Goal: Information Seeking & Learning: Learn about a topic

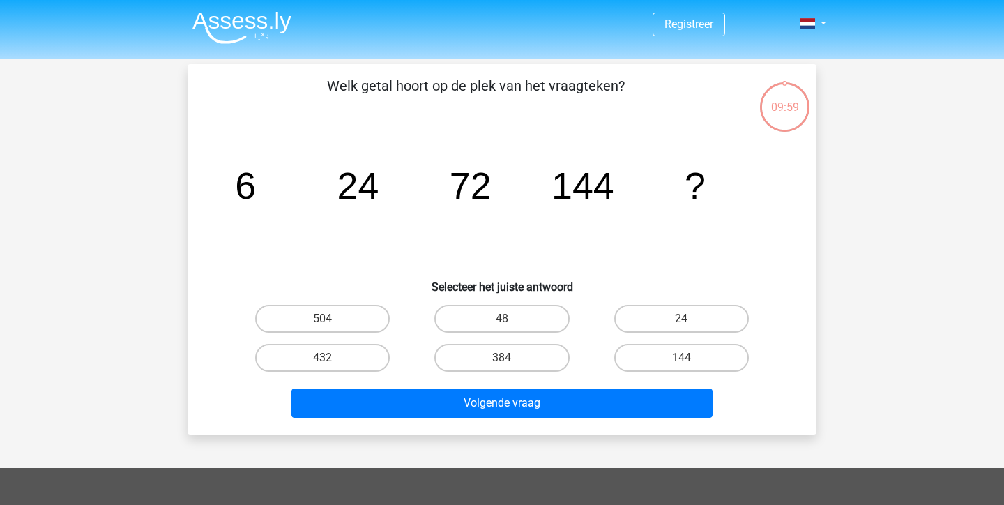
click at [695, 22] on link "Registreer" at bounding box center [689, 23] width 49 height 13
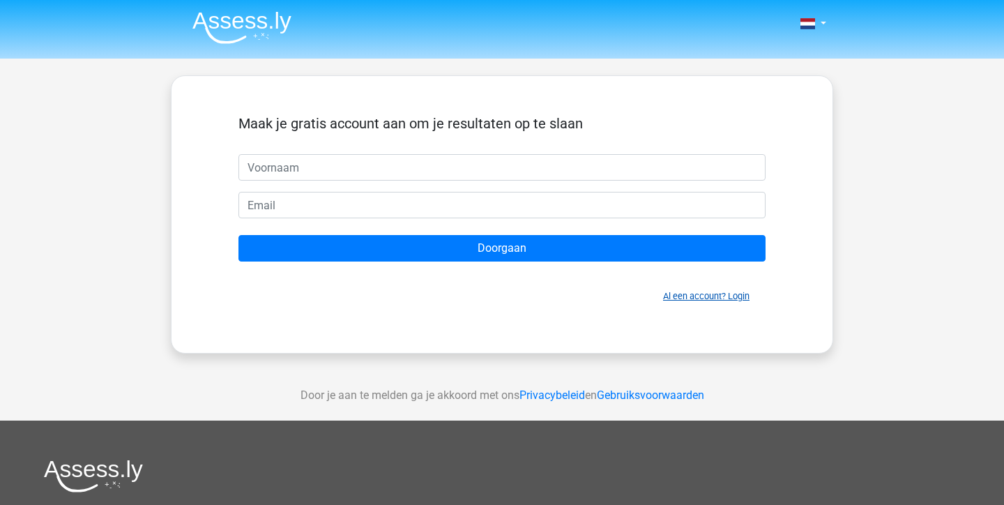
click at [721, 294] on link "Al een account? Login" at bounding box center [706, 296] width 86 height 10
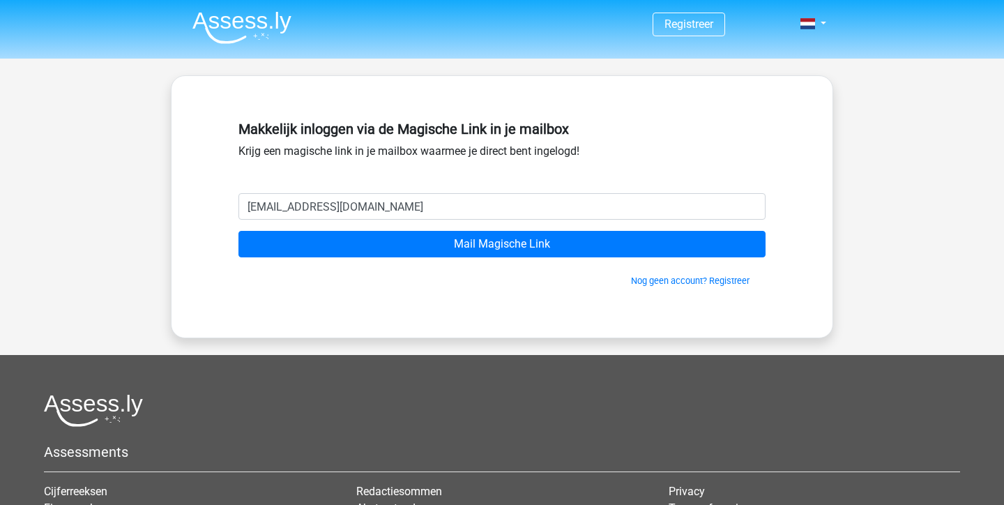
type input "vaneckV@gmail.com"
click at [239, 231] on input "Mail Magische Link" at bounding box center [502, 244] width 527 height 27
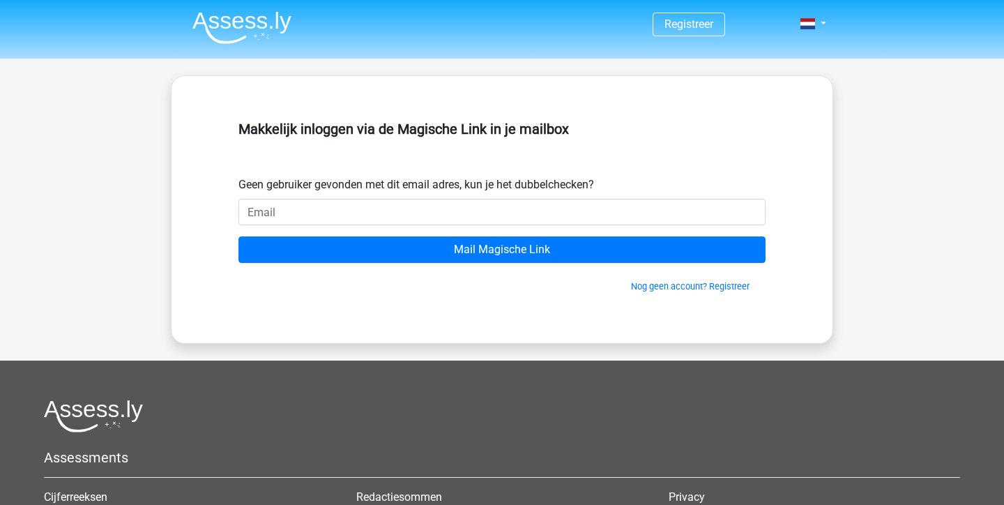
click at [454, 210] on input "email" at bounding box center [502, 212] width 527 height 27
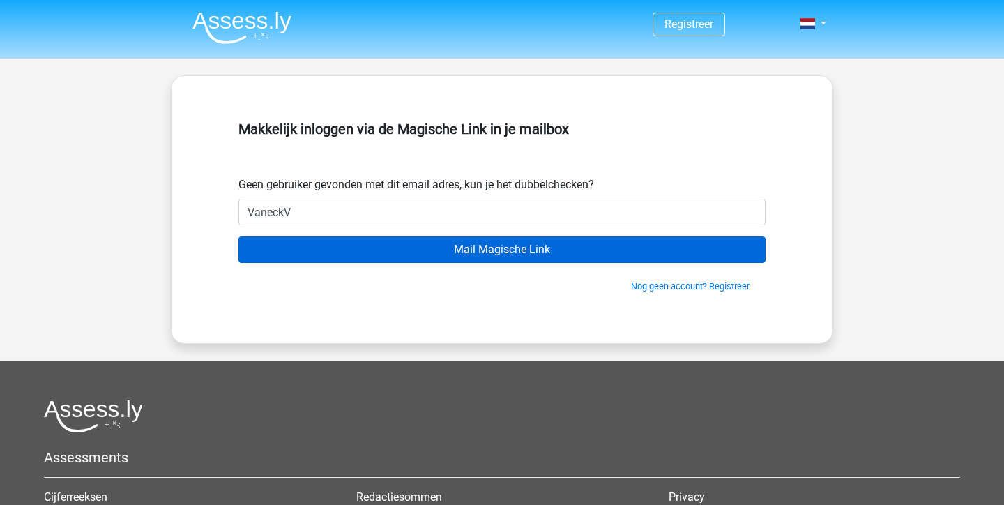
type input "[EMAIL_ADDRESS][DOMAIN_NAME]"
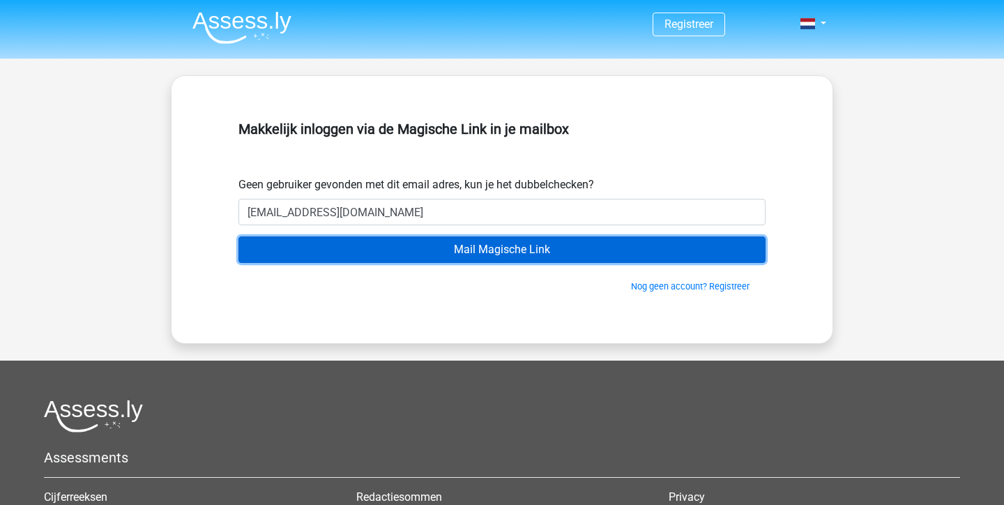
click at [373, 248] on input "Mail Magische Link" at bounding box center [502, 249] width 527 height 27
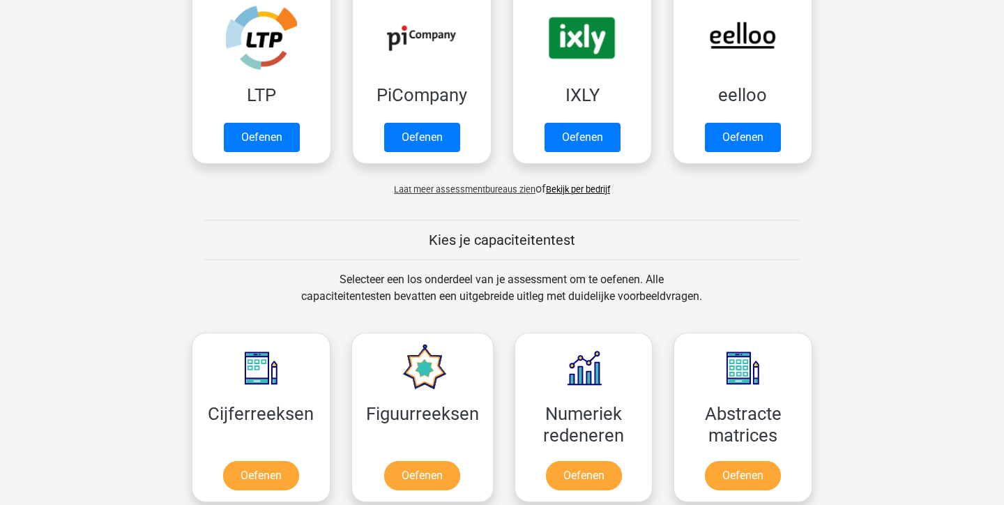
scroll to position [426, 0]
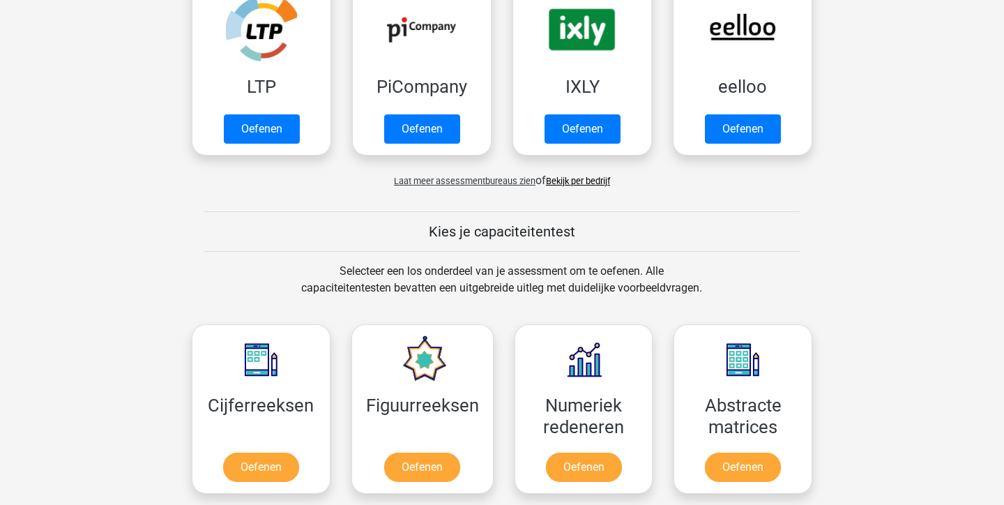
click at [557, 181] on link "Bekijk per bedrijf" at bounding box center [578, 181] width 64 height 10
click at [481, 184] on span "Laat meer assessmentbureaus zien" at bounding box center [465, 181] width 142 height 10
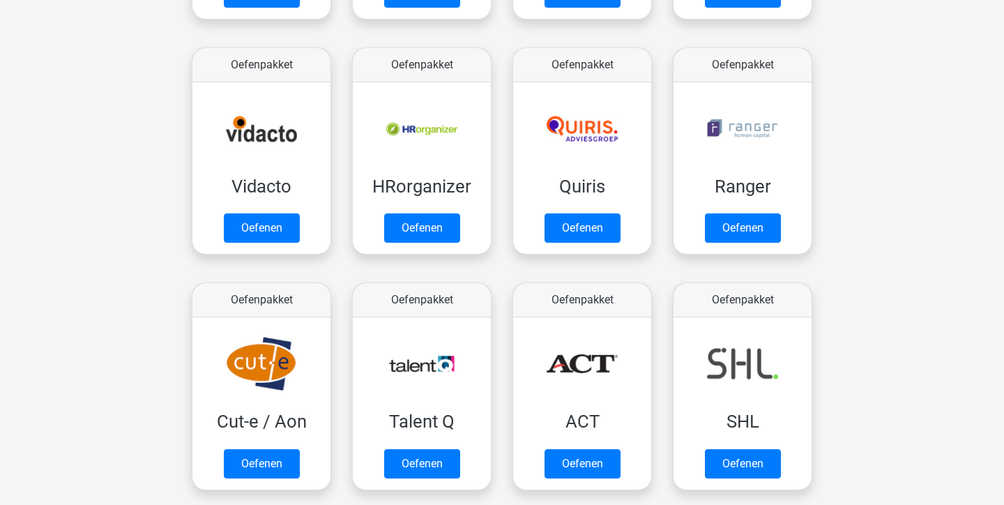
scroll to position [796, 0]
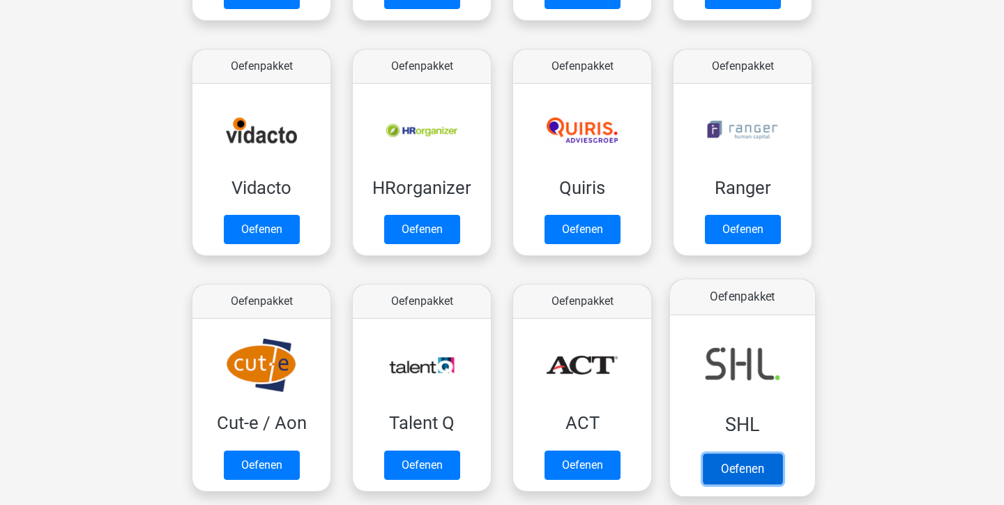
click at [747, 478] on link "Oefenen" at bounding box center [743, 468] width 80 height 31
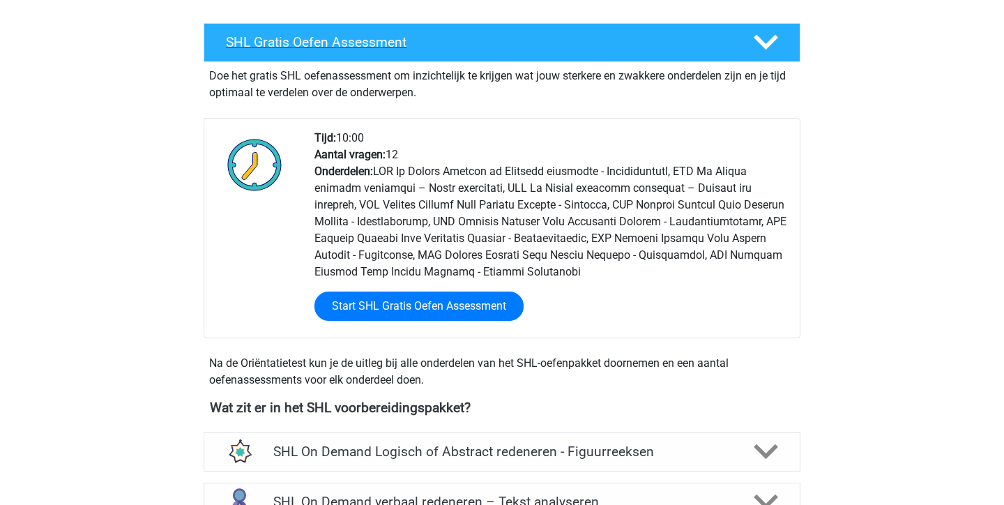
scroll to position [275, 0]
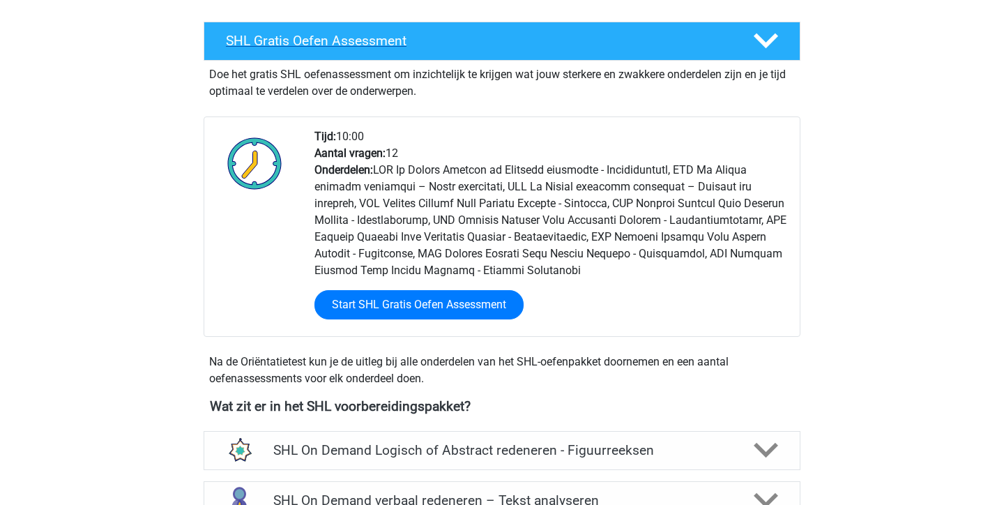
click at [767, 46] on polygon at bounding box center [766, 40] width 24 height 15
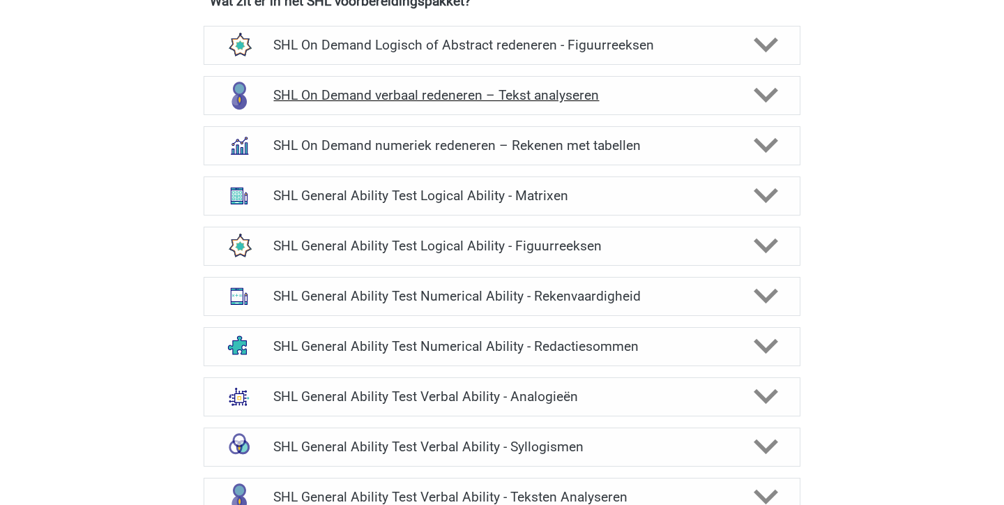
scroll to position [0, 0]
